Goal: Task Accomplishment & Management: Use online tool/utility

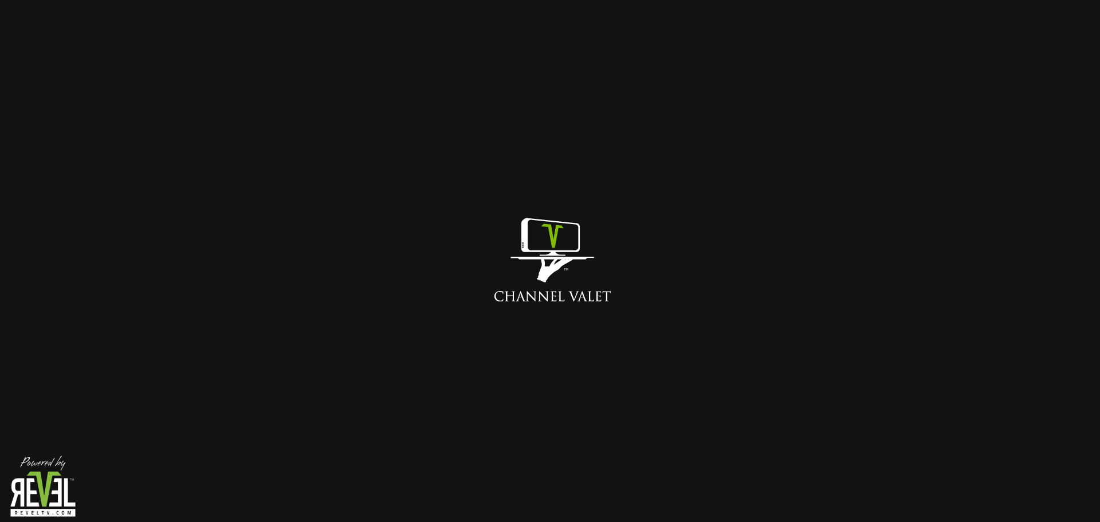
click at [533, 244] on img at bounding box center [550, 261] width 201 height 201
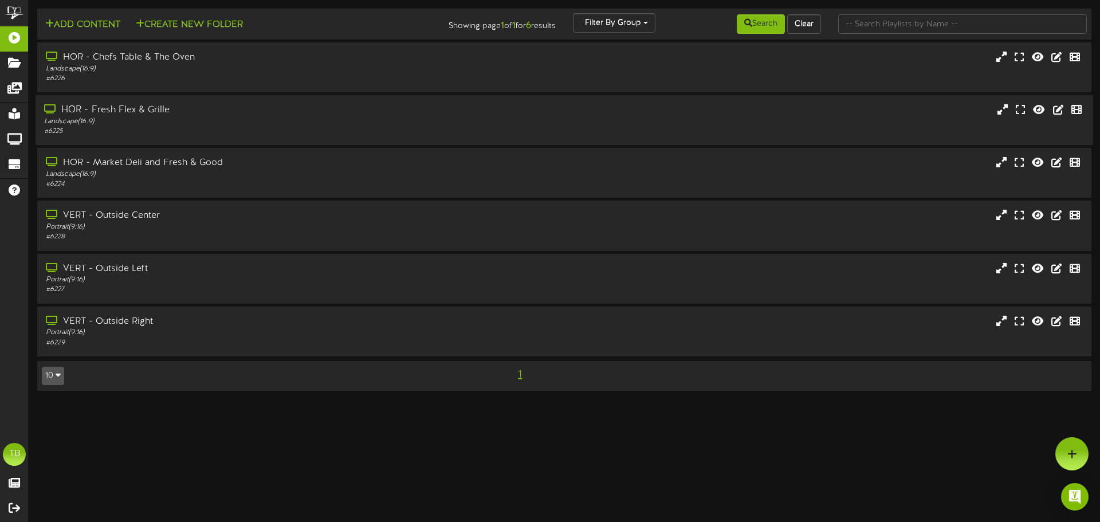
click at [119, 108] on div "HOR - Fresh Flex & Grille" at bounding box center [255, 110] width 423 height 13
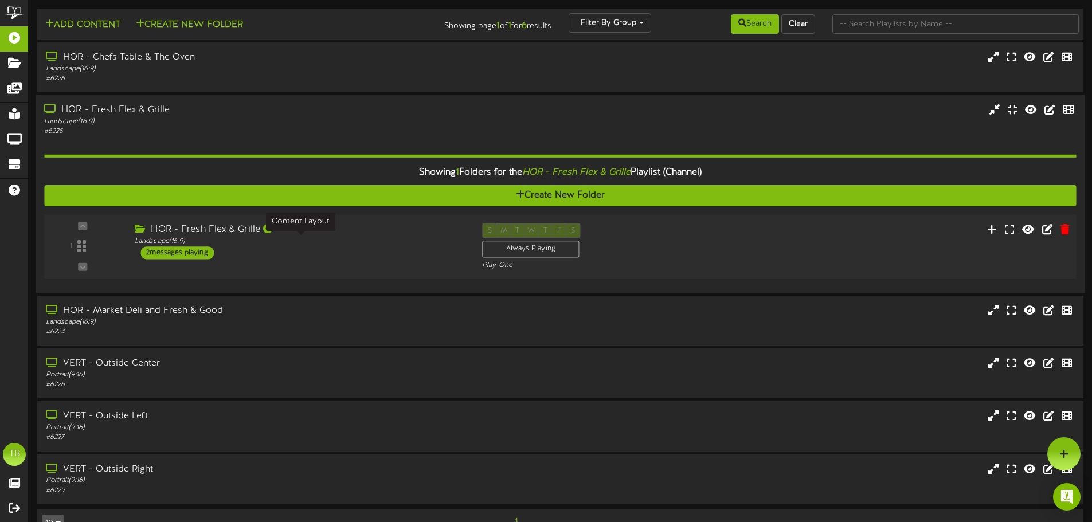
click at [171, 245] on div "Landscape ( 16:9 )" at bounding box center [300, 242] width 330 height 10
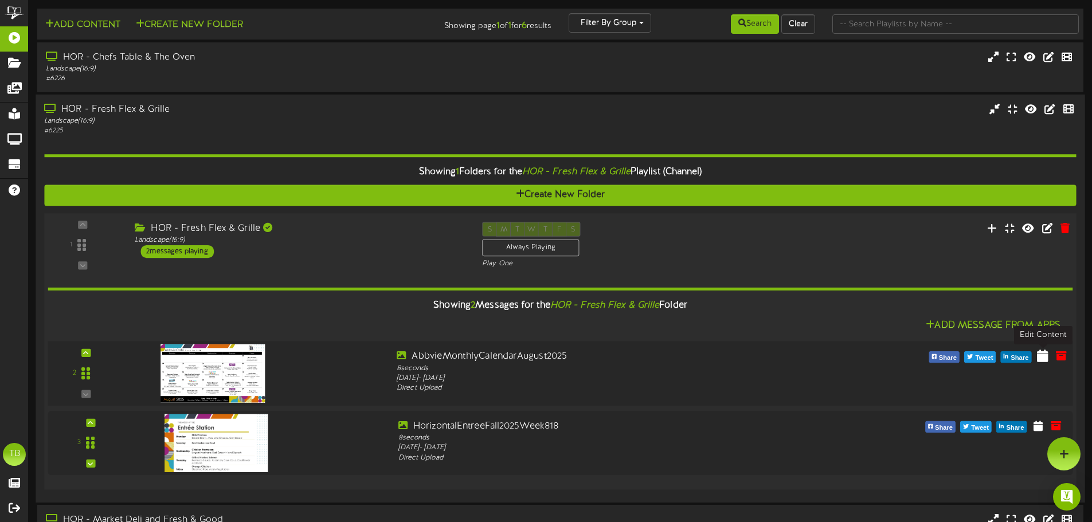
click at [1042, 354] on icon at bounding box center [1042, 355] width 11 height 13
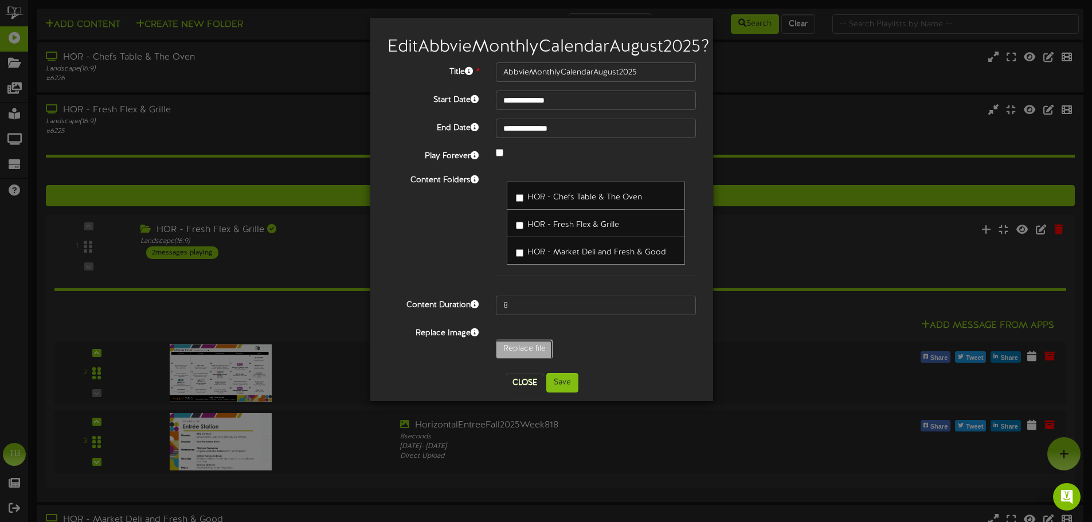
type input "**********"
click at [553, 393] on button "Save" at bounding box center [562, 382] width 32 height 19
